Goal: Information Seeking & Learning: Learn about a topic

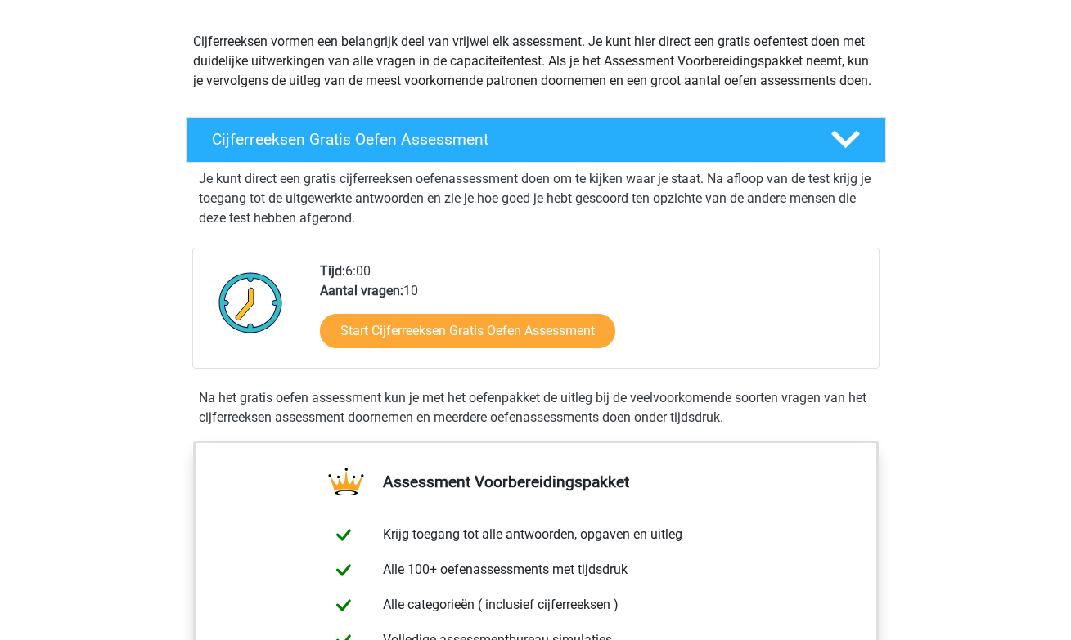
scroll to position [248, 0]
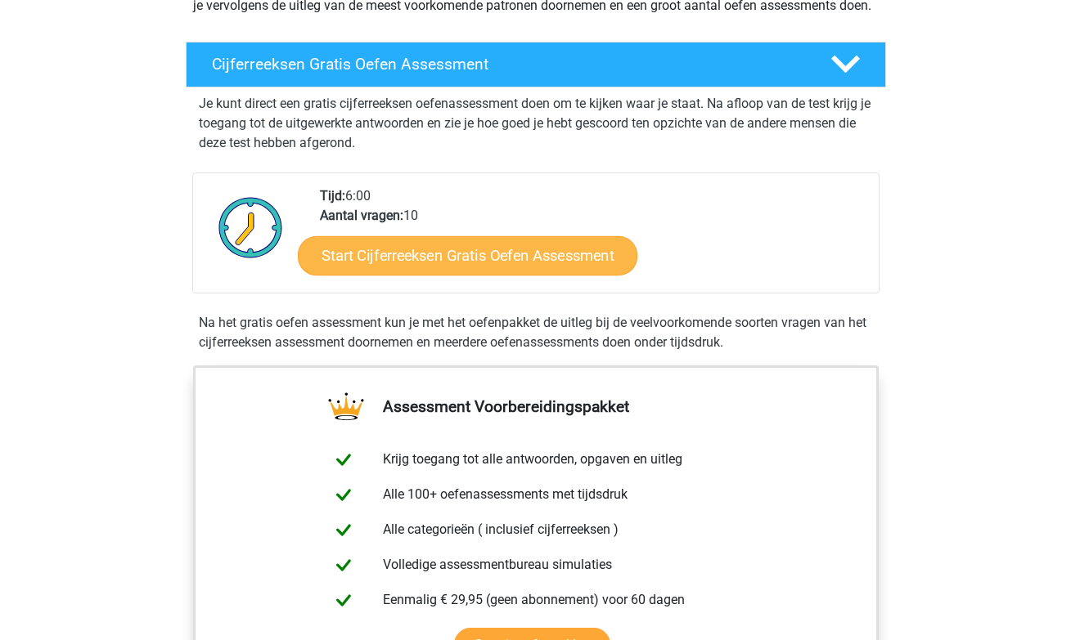
click at [417, 275] on link "Start Cijferreeksen Gratis Oefen Assessment" at bounding box center [467, 255] width 339 height 39
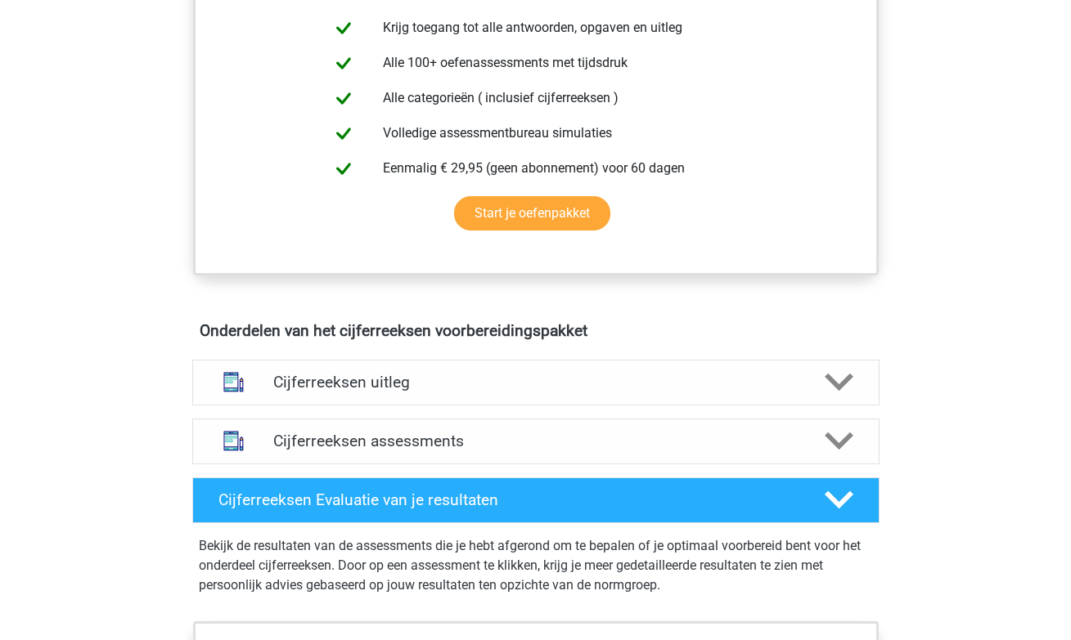
scroll to position [0, 0]
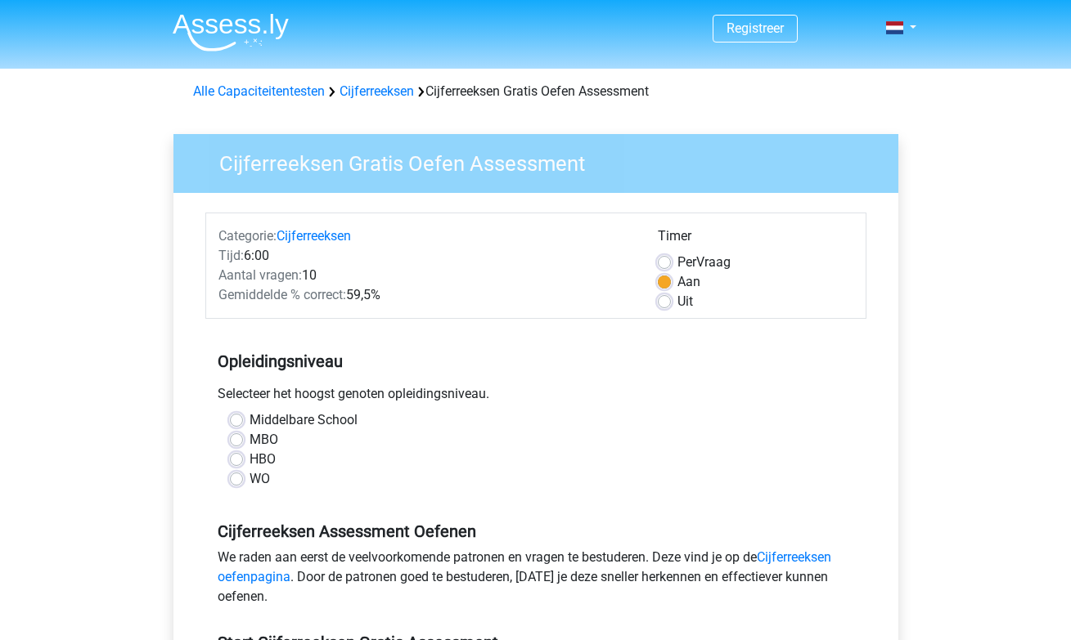
click at [249, 482] on label "WO" at bounding box center [259, 479] width 20 height 20
click at [236, 482] on input "WO" at bounding box center [236, 477] width 13 height 16
radio input "true"
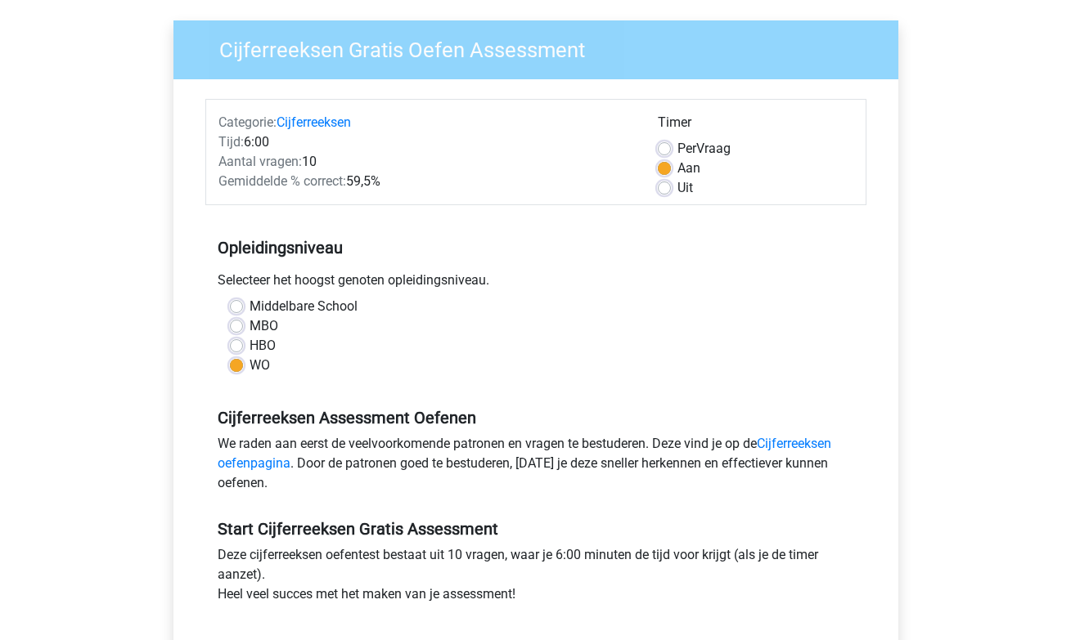
scroll to position [565, 0]
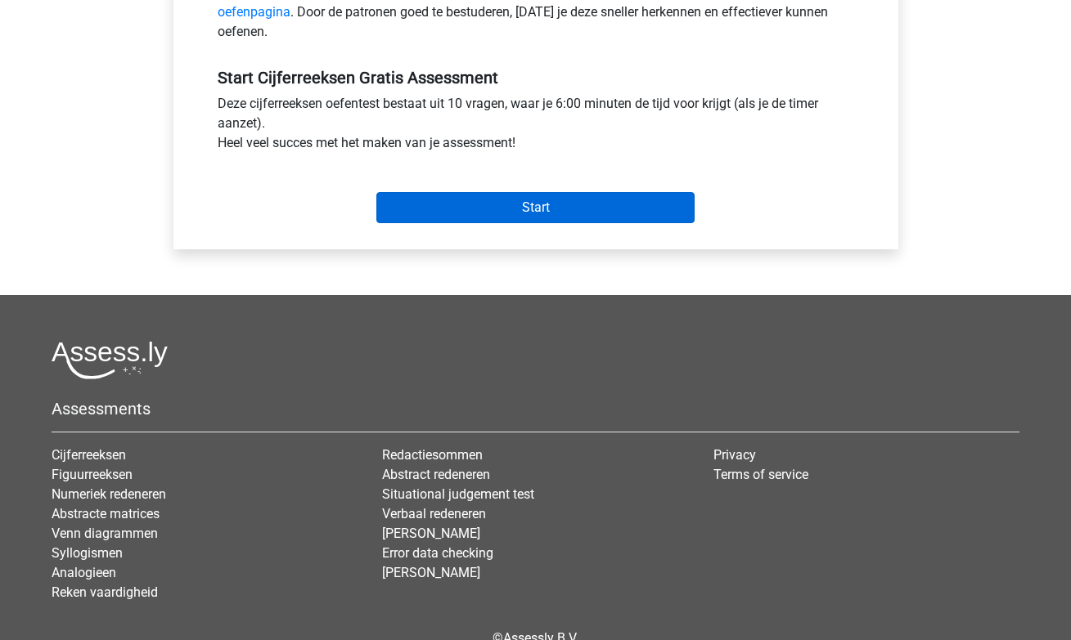
click at [485, 208] on input "Start" at bounding box center [535, 207] width 318 height 31
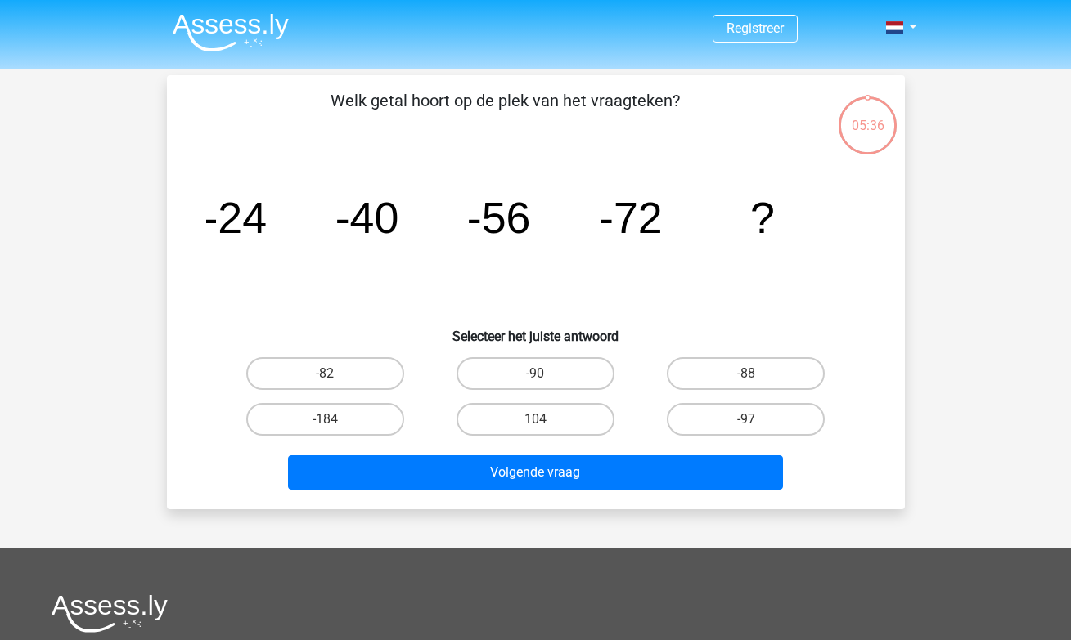
click at [753, 375] on input "-88" at bounding box center [751, 379] width 11 height 11
radio input "true"
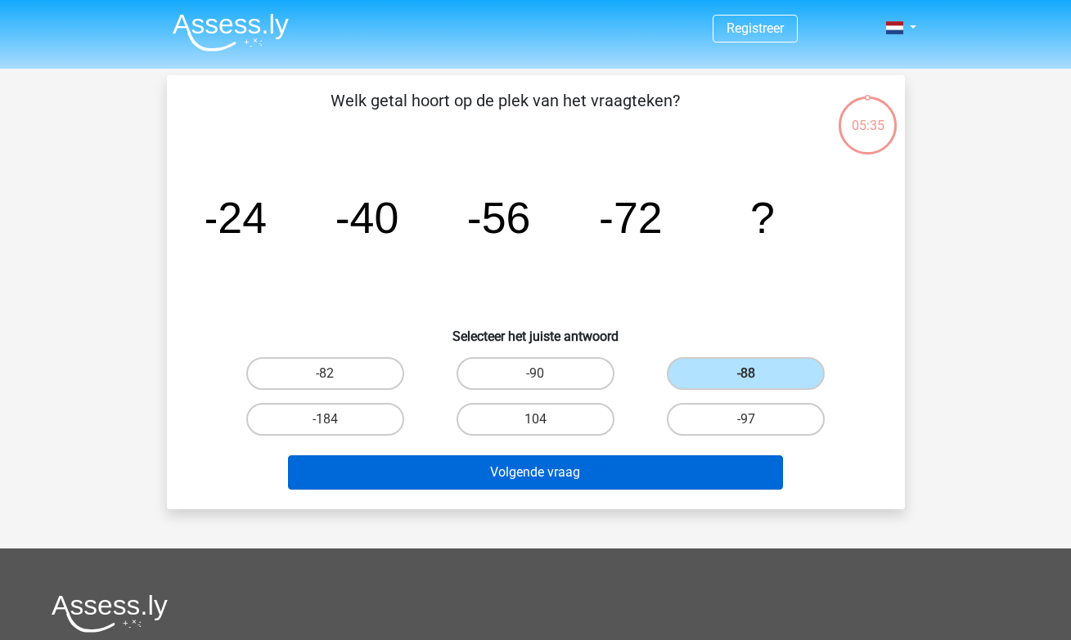
click at [613, 472] on button "Volgende vraag" at bounding box center [535, 473] width 495 height 34
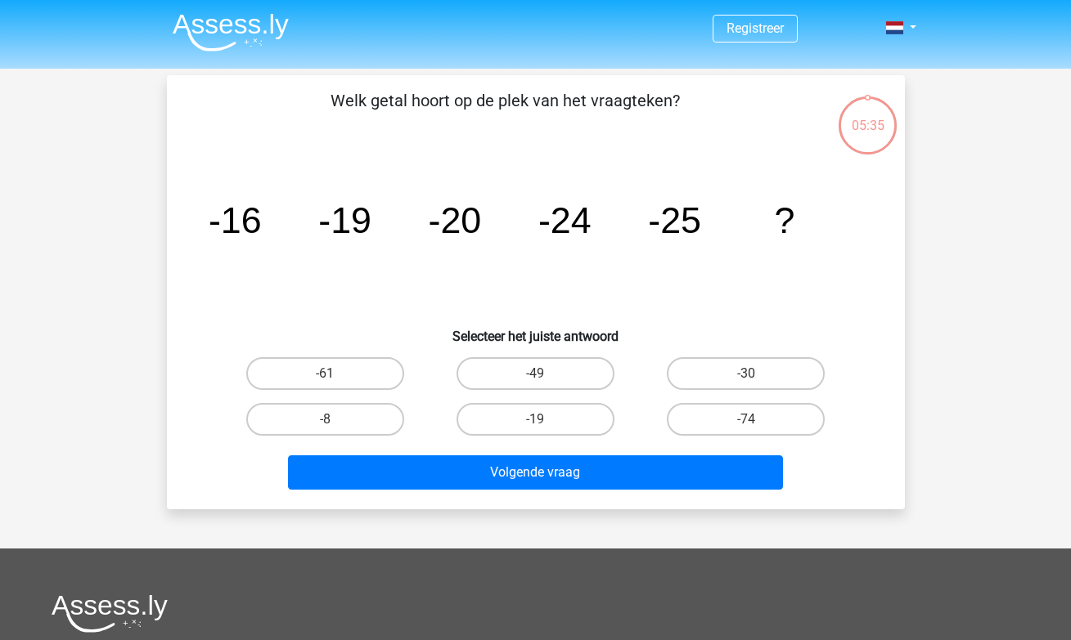
scroll to position [75, 0]
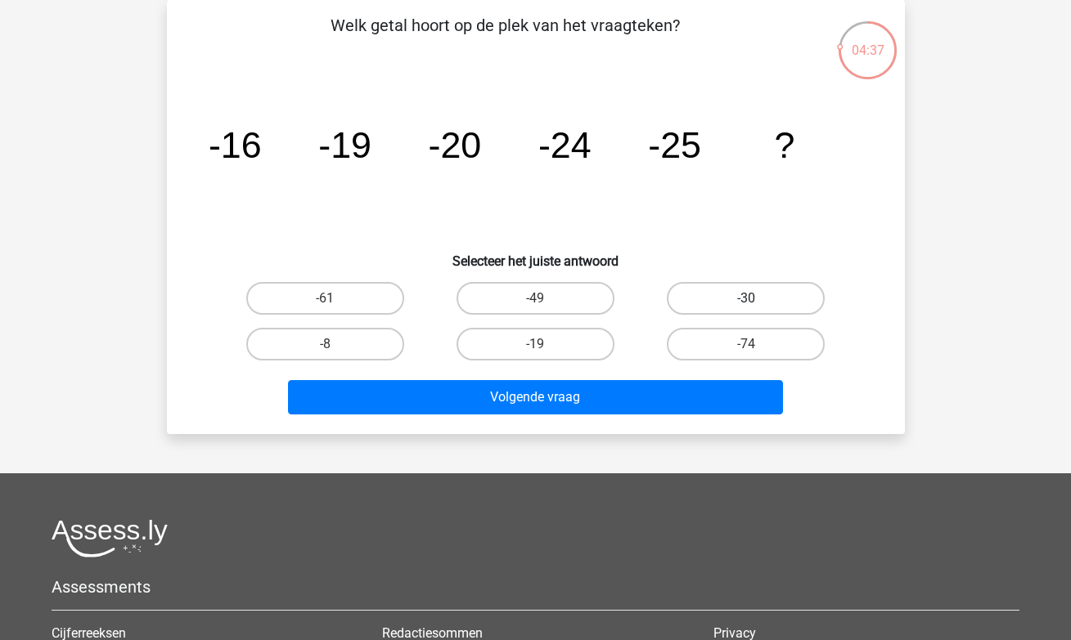
click at [720, 299] on label "-30" at bounding box center [746, 298] width 158 height 33
click at [746, 299] on input "-30" at bounding box center [751, 304] width 11 height 11
radio input "true"
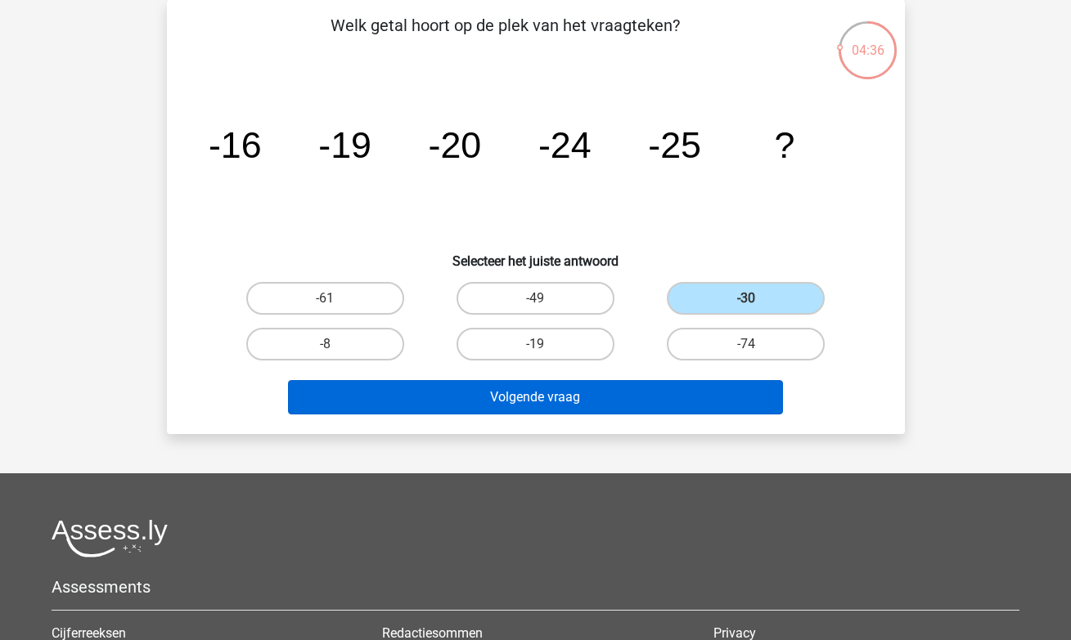
click at [655, 400] on button "Volgende vraag" at bounding box center [535, 397] width 495 height 34
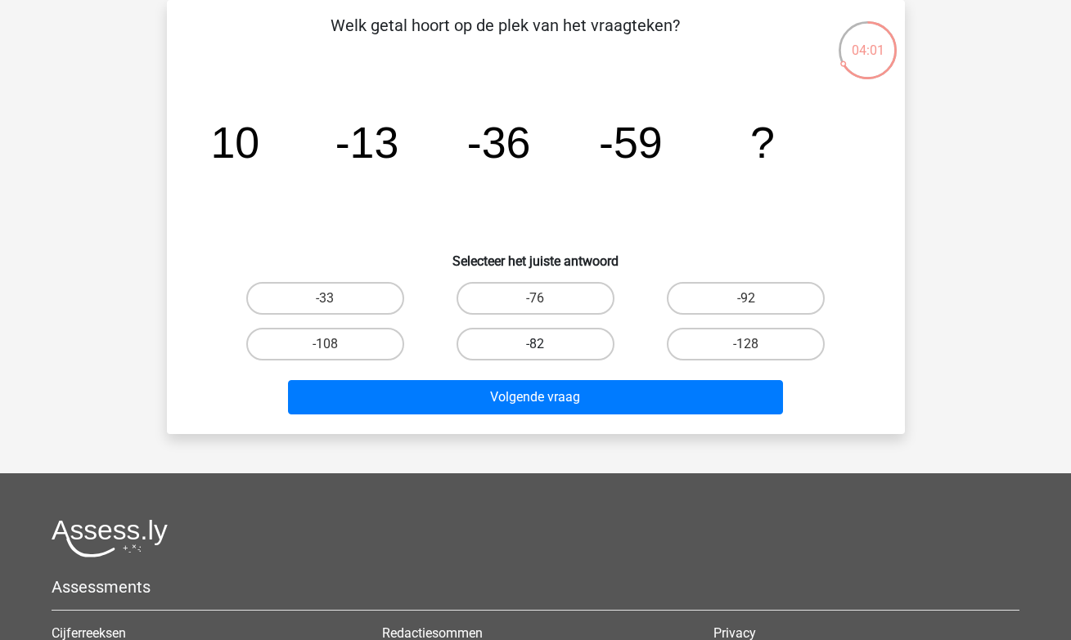
click at [553, 343] on label "-82" at bounding box center [535, 344] width 158 height 33
click at [546, 344] on input "-82" at bounding box center [540, 349] width 11 height 11
radio input "true"
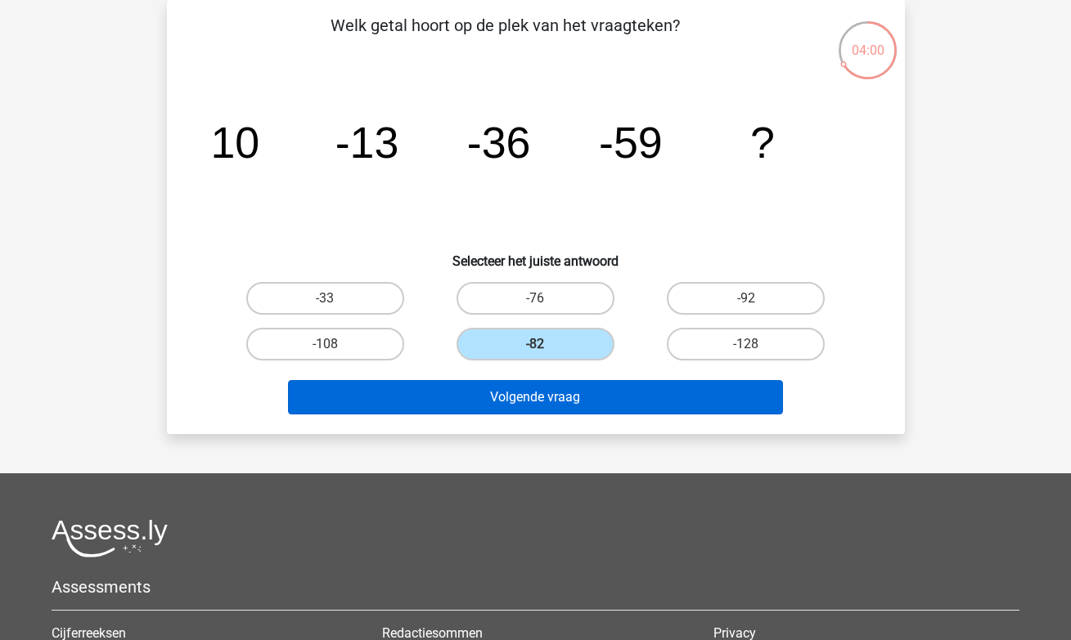
click at [567, 406] on button "Volgende vraag" at bounding box center [535, 397] width 495 height 34
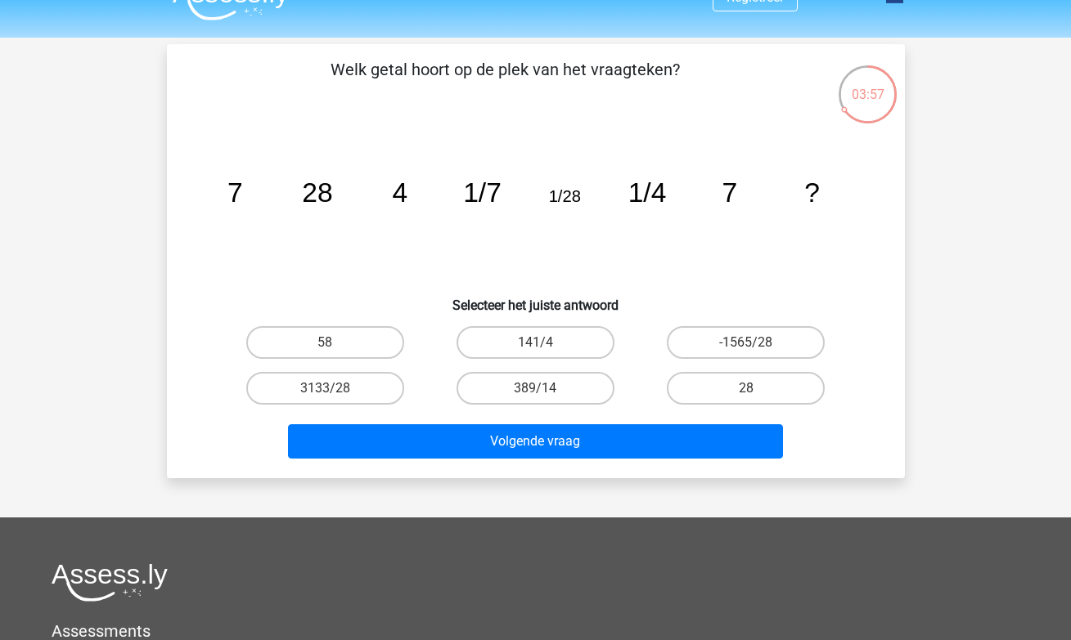
scroll to position [0, 0]
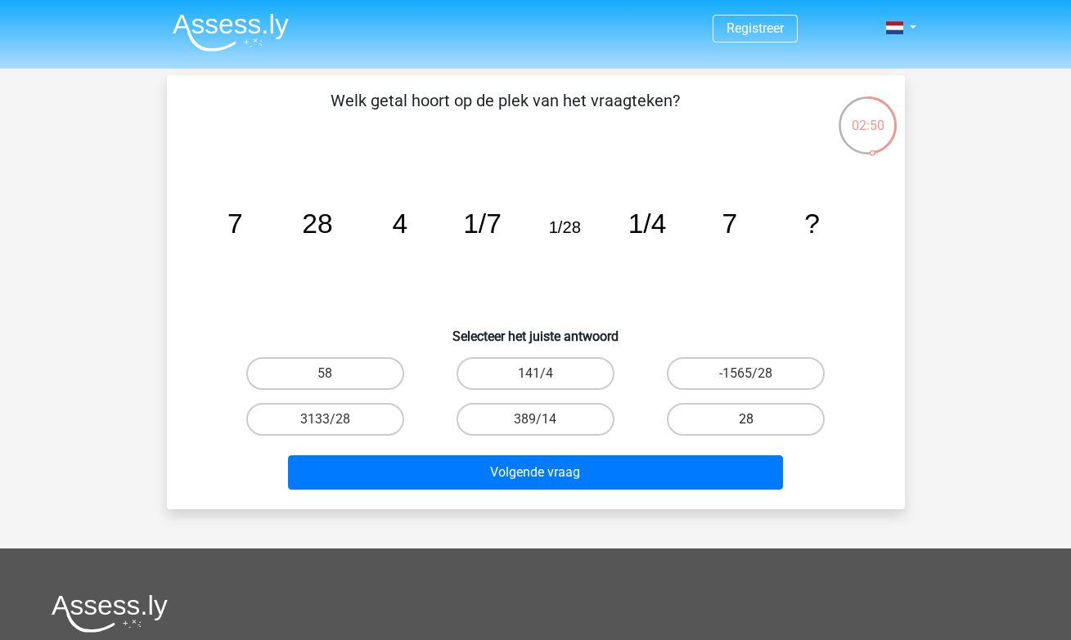
click at [768, 424] on label "28" at bounding box center [746, 419] width 158 height 33
click at [757, 424] on input "28" at bounding box center [751, 425] width 11 height 11
radio input "true"
click at [748, 449] on div "Volgende vraag" at bounding box center [535, 469] width 685 height 54
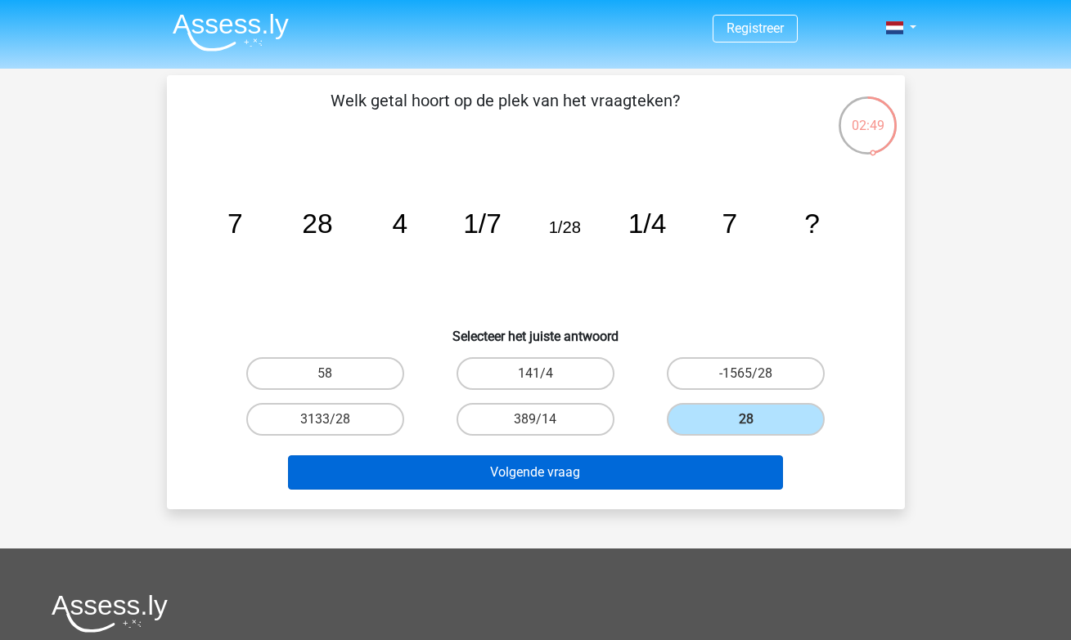
click at [745, 456] on button "Volgende vraag" at bounding box center [535, 473] width 495 height 34
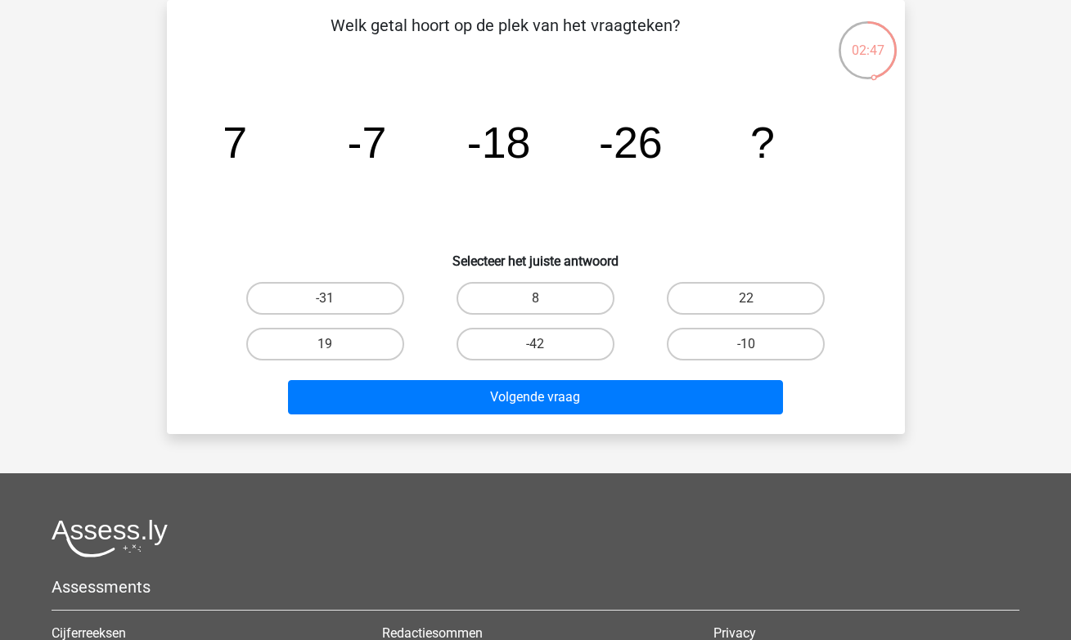
scroll to position [51, 0]
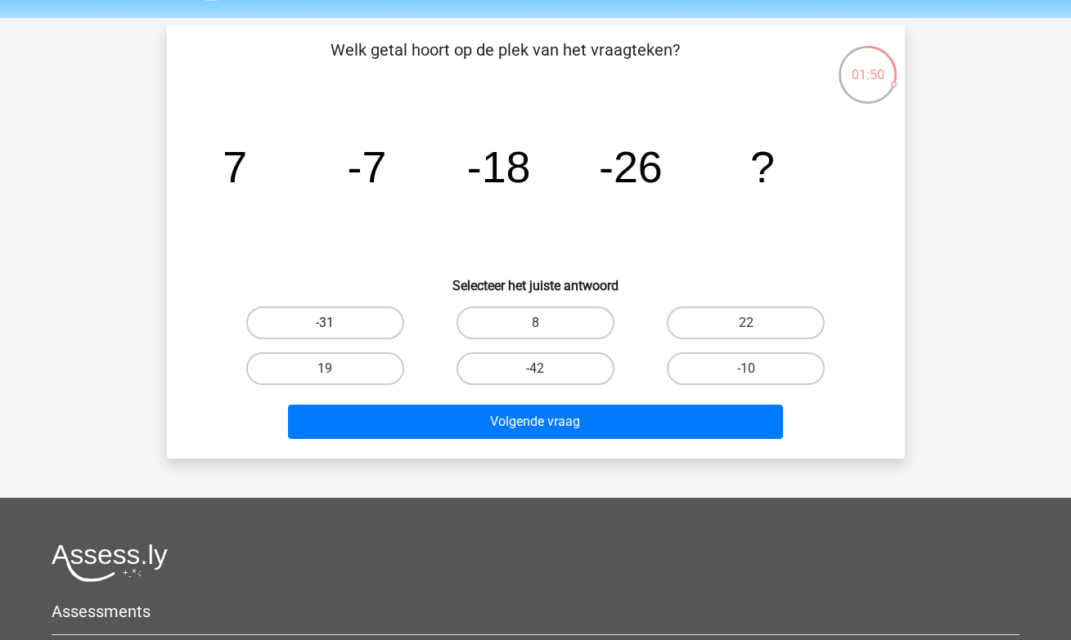
click at [379, 326] on label "-31" at bounding box center [325, 323] width 158 height 33
click at [335, 326] on input "-31" at bounding box center [330, 328] width 11 height 11
radio input "true"
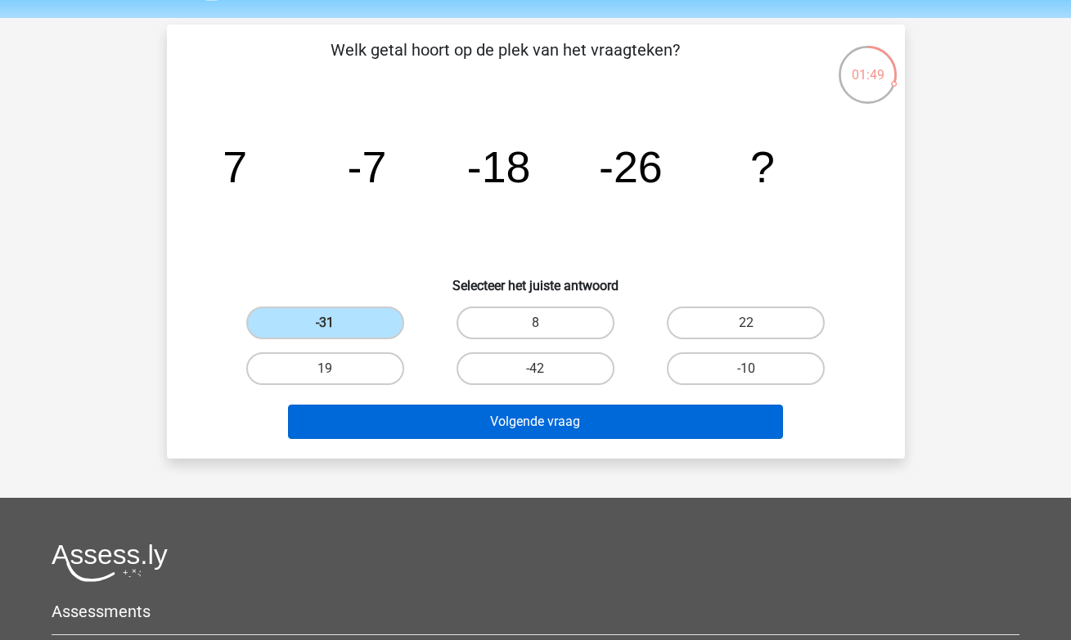
click at [442, 424] on button "Volgende vraag" at bounding box center [535, 422] width 495 height 34
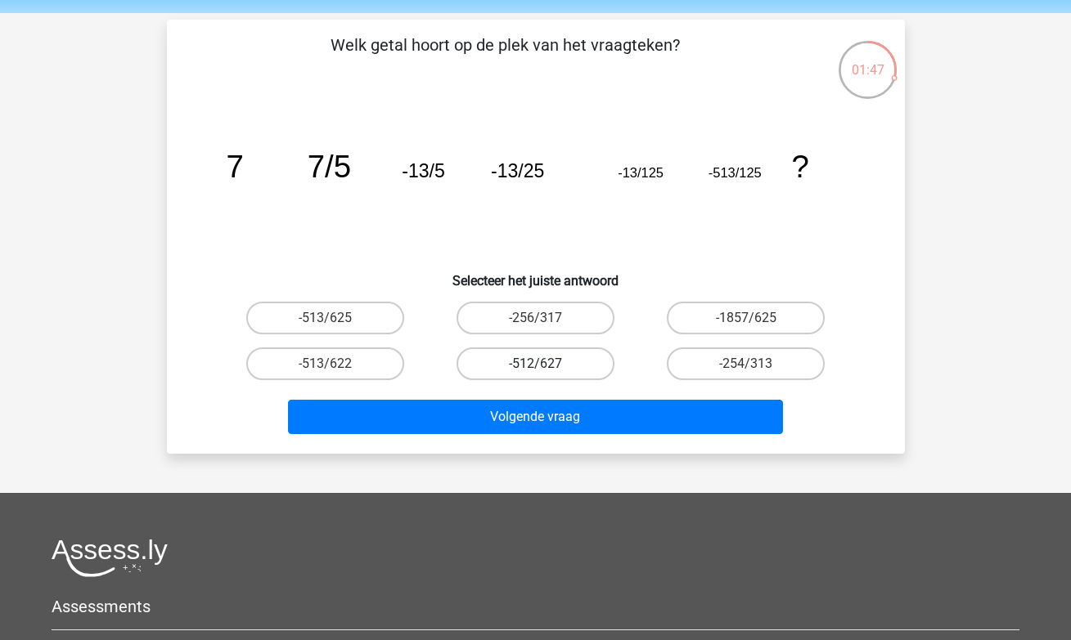
scroll to position [22, 0]
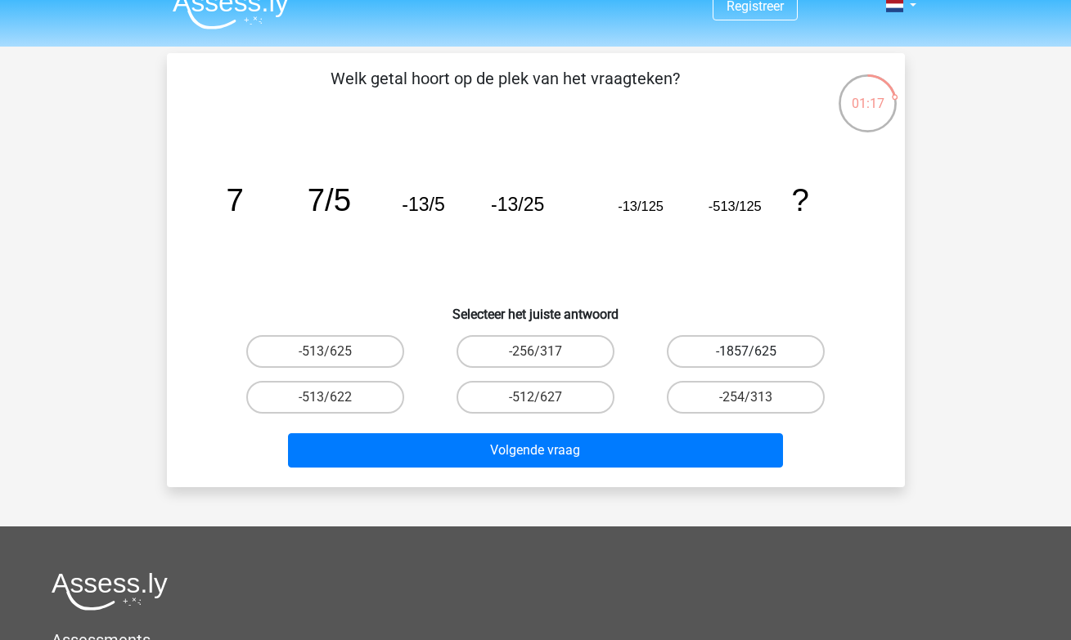
click at [720, 351] on label "-1857/625" at bounding box center [746, 351] width 158 height 33
click at [746, 352] on input "-1857/625" at bounding box center [751, 357] width 11 height 11
radio input "true"
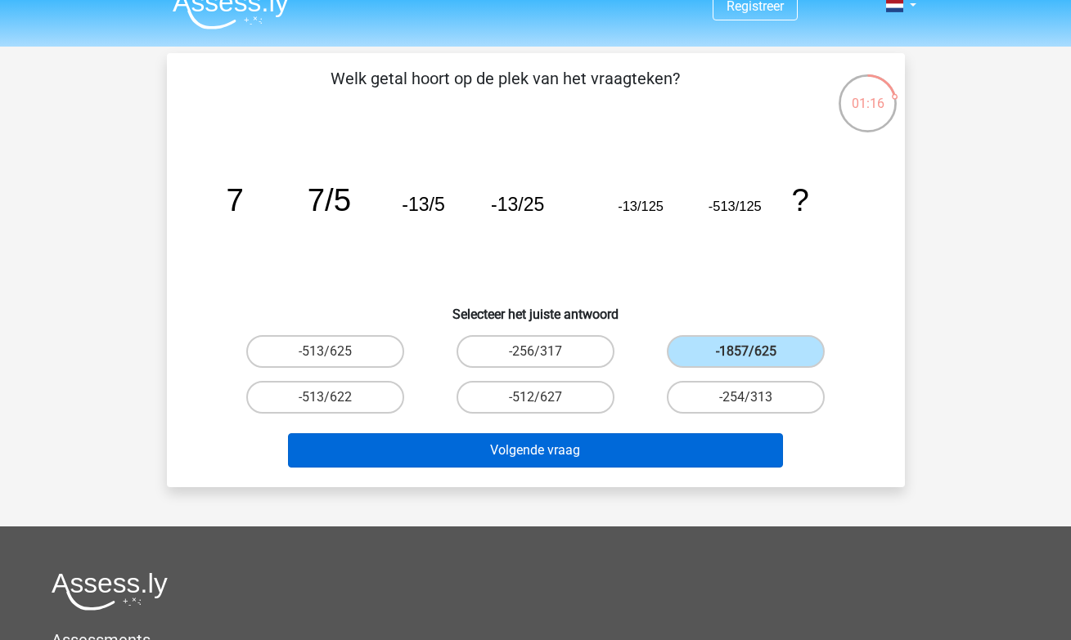
click at [635, 452] on button "Volgende vraag" at bounding box center [535, 450] width 495 height 34
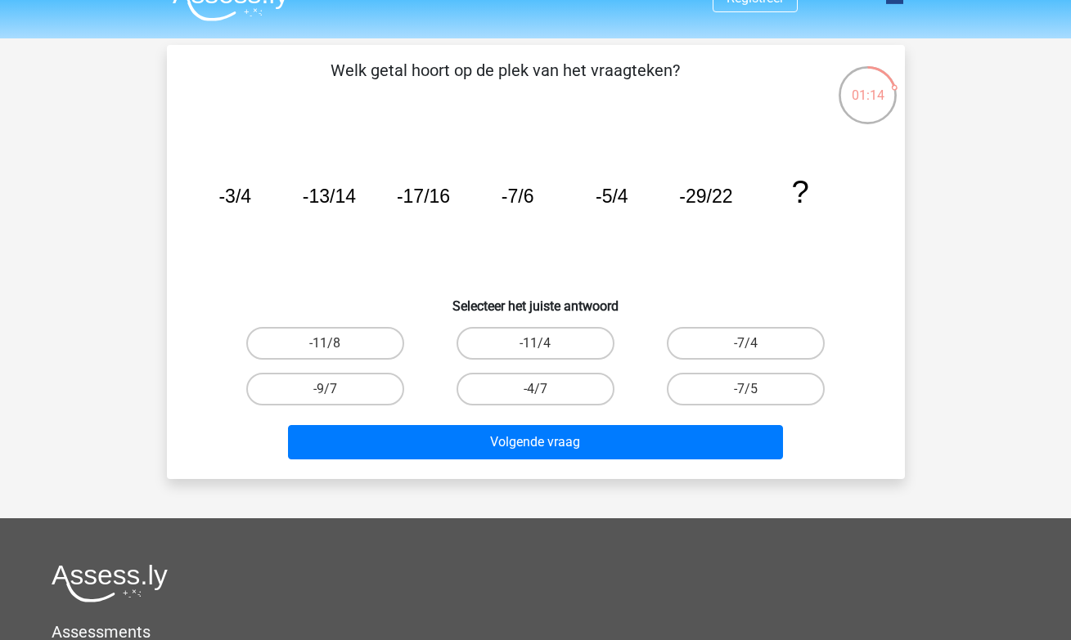
scroll to position [0, 0]
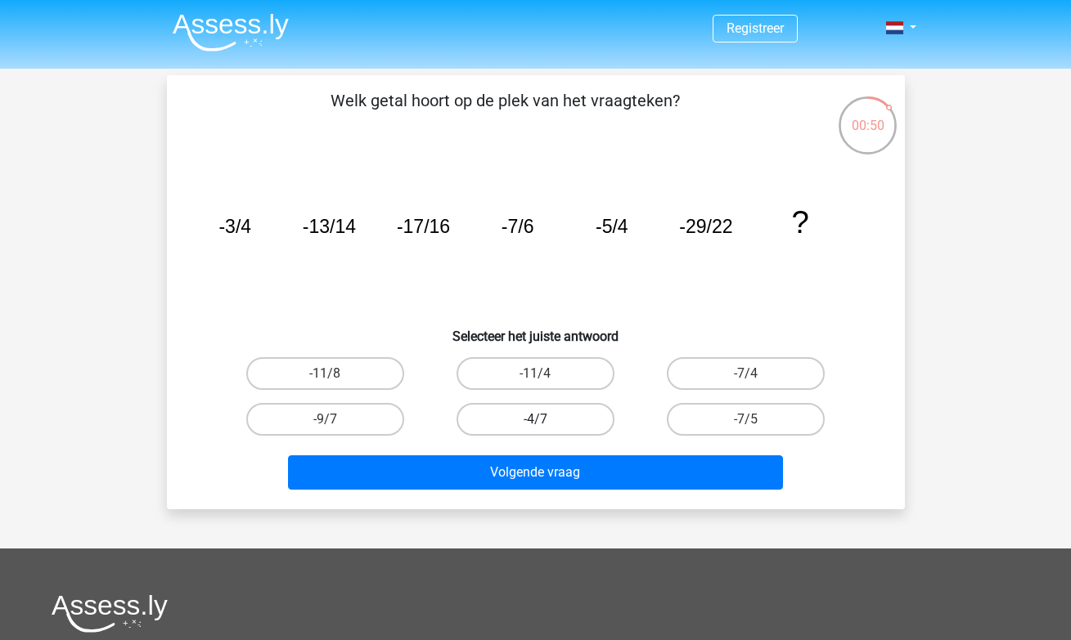
click at [583, 426] on label "-4/7" at bounding box center [535, 419] width 158 height 33
click at [546, 426] on input "-4/7" at bounding box center [540, 425] width 11 height 11
radio input "true"
click at [581, 450] on div "Volgende vraag" at bounding box center [535, 469] width 685 height 54
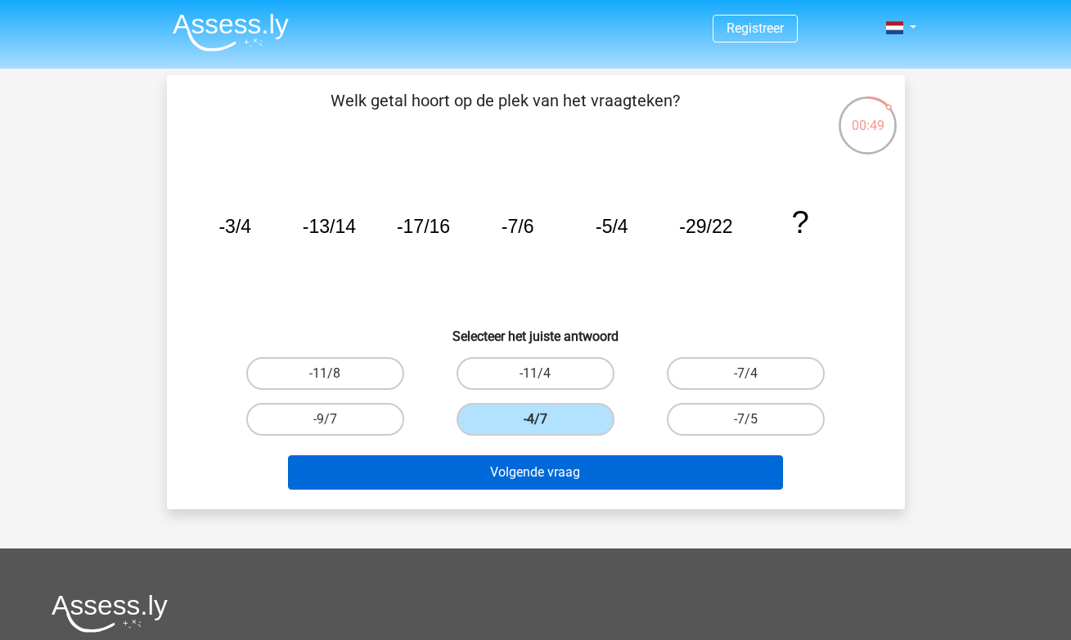
click at [583, 464] on button "Volgende vraag" at bounding box center [535, 473] width 495 height 34
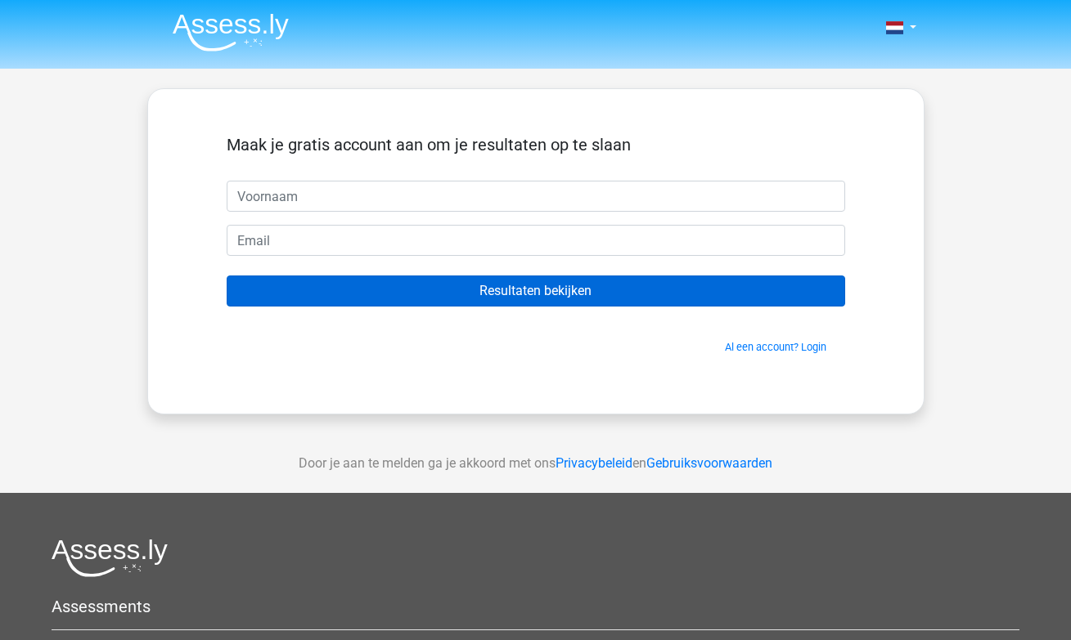
click at [622, 293] on input "Resultaten bekijken" at bounding box center [536, 291] width 618 height 31
